Goal: Task Accomplishment & Management: Complete application form

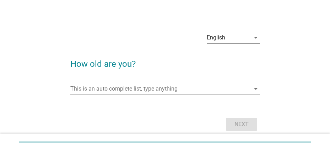
scroll to position [30, 0]
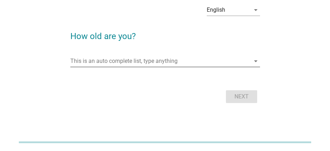
click at [134, 64] on input "This is an auto complete list, type anything" at bounding box center [160, 60] width 180 height 11
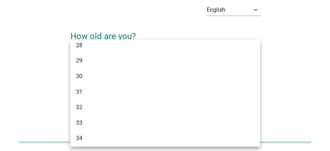
scroll to position [178, 0]
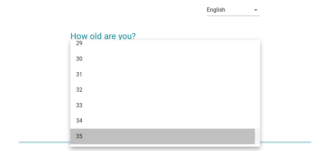
click at [92, 133] on div "35" at bounding box center [157, 136] width 163 height 9
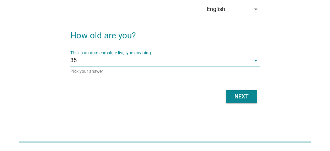
click at [239, 98] on div "Next" at bounding box center [242, 96] width 20 height 9
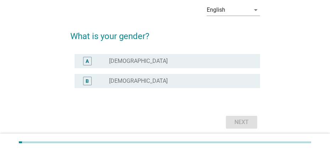
scroll to position [0, 0]
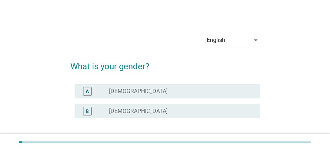
click at [109, 105] on div "B radio_button_unchecked [DEMOGRAPHIC_DATA]" at bounding box center [167, 111] width 185 height 14
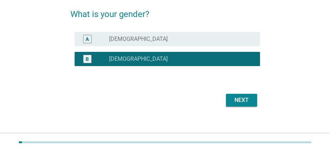
scroll to position [56, 0]
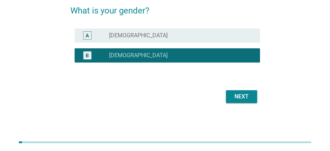
click at [244, 99] on div "Next" at bounding box center [242, 96] width 20 height 9
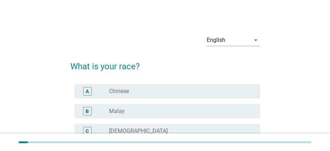
click at [151, 111] on div "radio_button_unchecked Malay" at bounding box center [178, 111] width 139 height 7
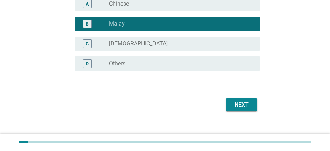
scroll to position [96, 0]
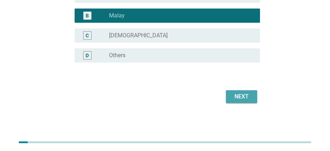
click at [242, 97] on div "Next" at bounding box center [242, 96] width 20 height 9
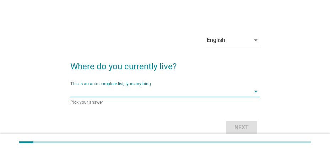
click at [154, 91] on input "This is an auto complete list, type anything" at bounding box center [160, 91] width 180 height 11
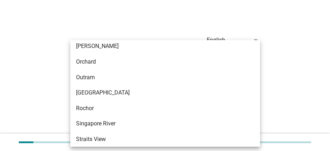
scroll to position [284, 0]
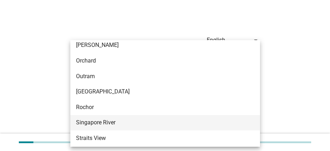
click at [121, 122] on div "Singapore River" at bounding box center [157, 122] width 163 height 9
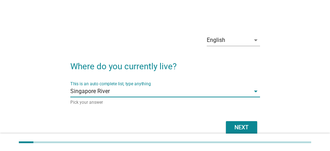
click at [236, 123] on div "Next" at bounding box center [242, 127] width 20 height 9
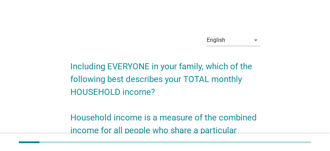
scroll to position [272, 0]
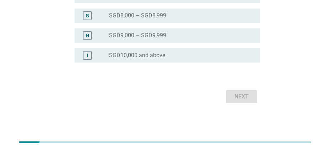
click at [140, 38] on label "SGD9,000 – SGD9,999" at bounding box center [137, 35] width 57 height 7
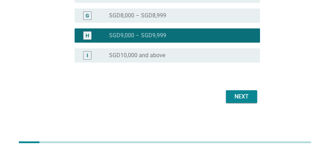
click at [234, 94] on div "Next" at bounding box center [242, 96] width 20 height 9
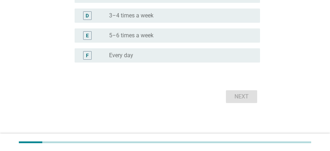
scroll to position [0, 0]
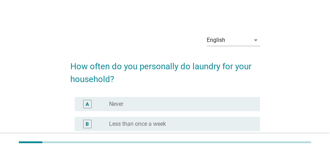
drag, startPoint x: 240, startPoint y: 41, endPoint x: 244, endPoint y: 39, distance: 4.1
click at [240, 41] on div "English" at bounding box center [228, 39] width 43 height 11
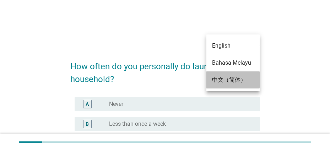
click at [236, 76] on div "中文（简体）" at bounding box center [233, 80] width 42 height 9
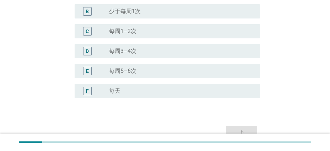
scroll to position [64, 0]
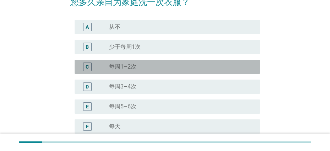
click at [148, 67] on div "radio_button_unchecked 每周1–2次" at bounding box center [178, 66] width 139 height 7
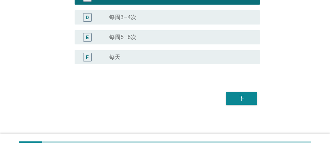
scroll to position [135, 0]
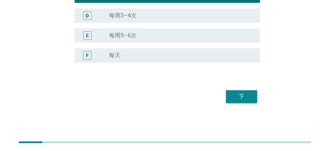
click at [245, 96] on div "下" at bounding box center [242, 96] width 20 height 9
